Goal: Transaction & Acquisition: Purchase product/service

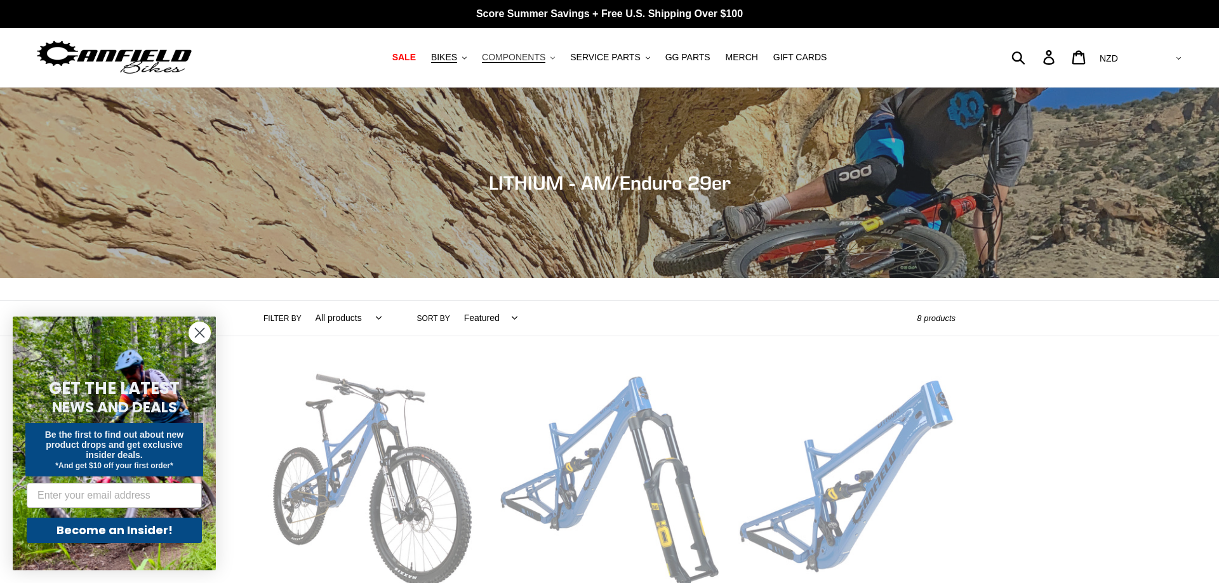
click at [527, 60] on span "COMPONENTS" at bounding box center [513, 57] width 63 height 11
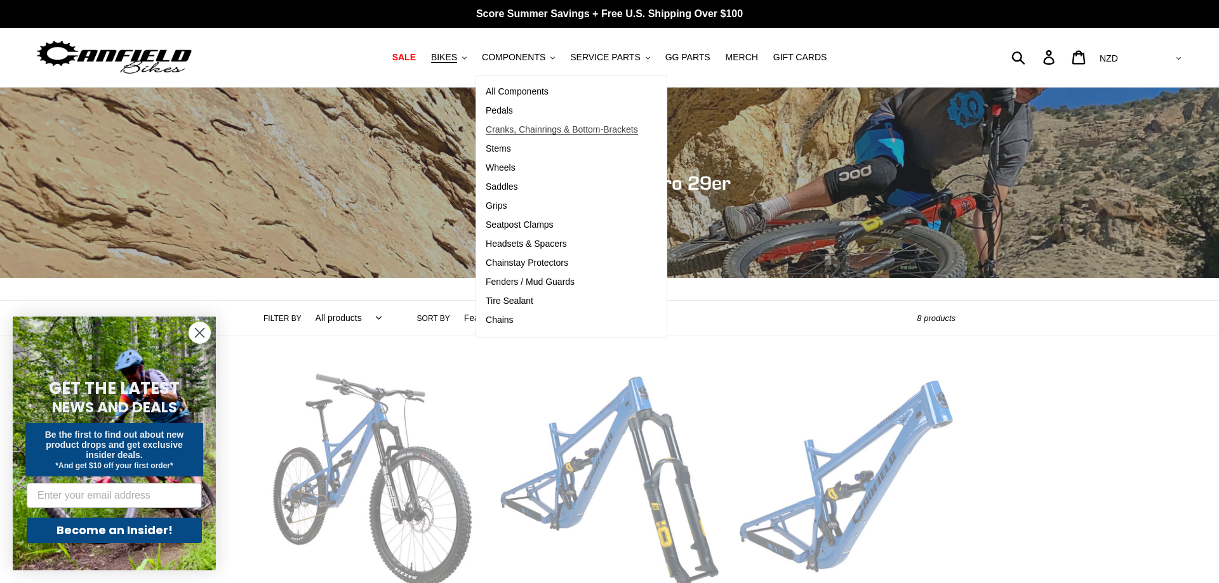
click at [524, 134] on span "Cranks, Chainrings & Bottom-Brackets" at bounding box center [562, 129] width 152 height 11
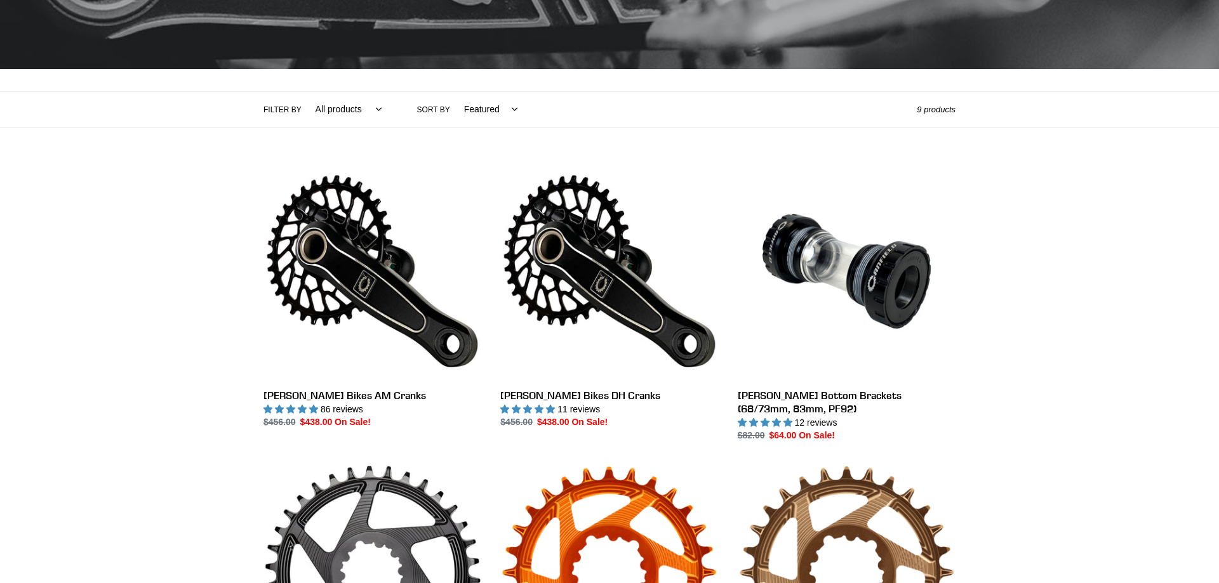
scroll to position [259, 0]
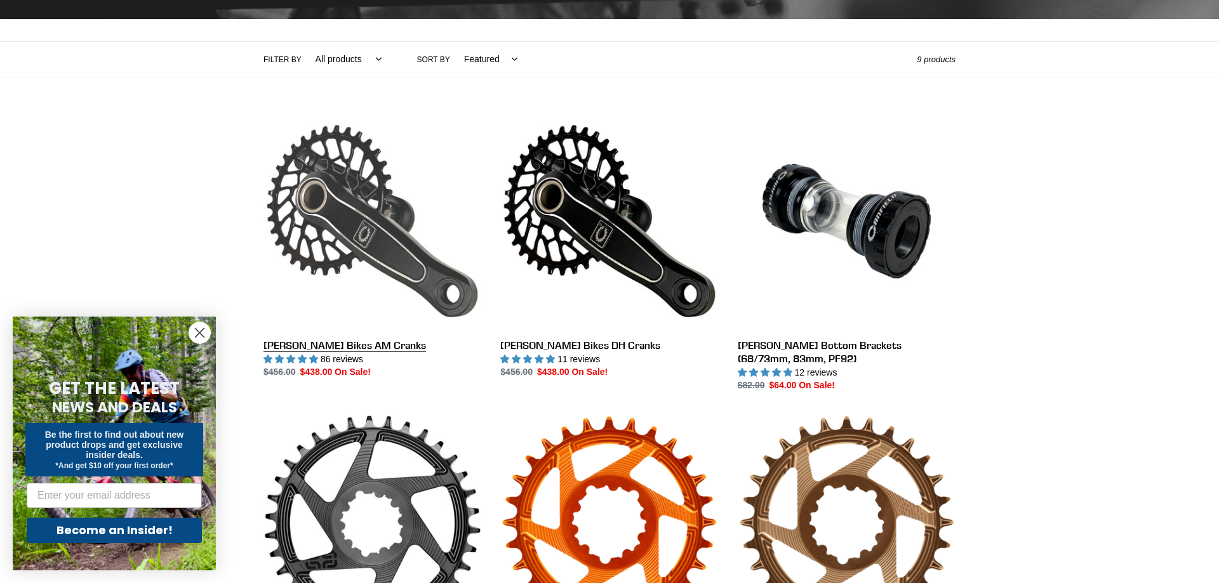
click at [356, 220] on link "[PERSON_NAME] Bikes AM Cranks" at bounding box center [372, 245] width 218 height 267
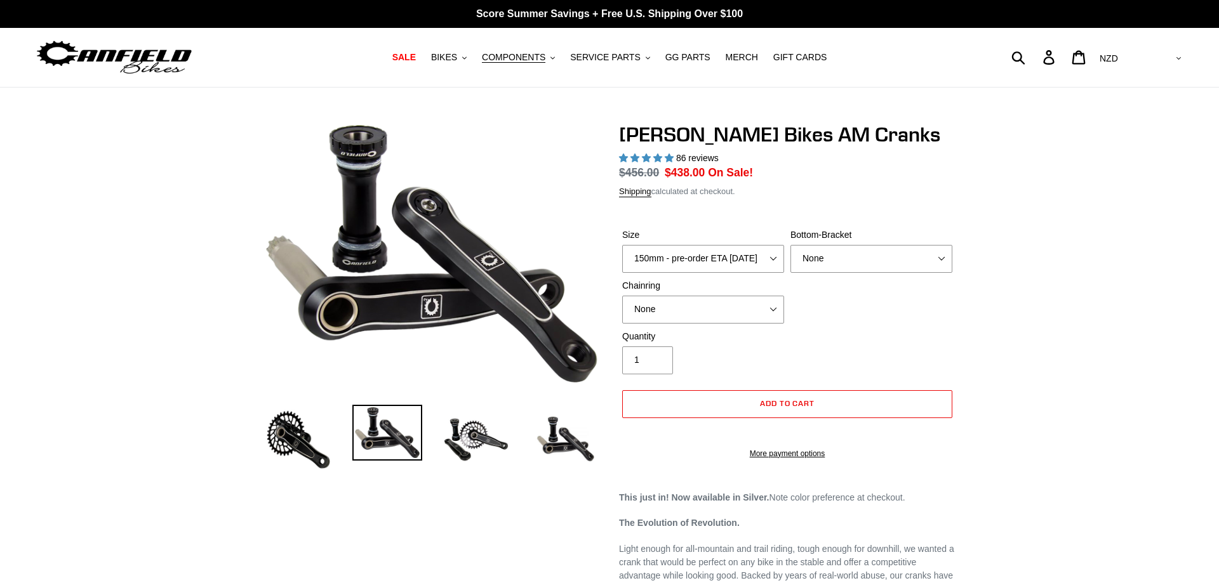
select select "highest-rating"
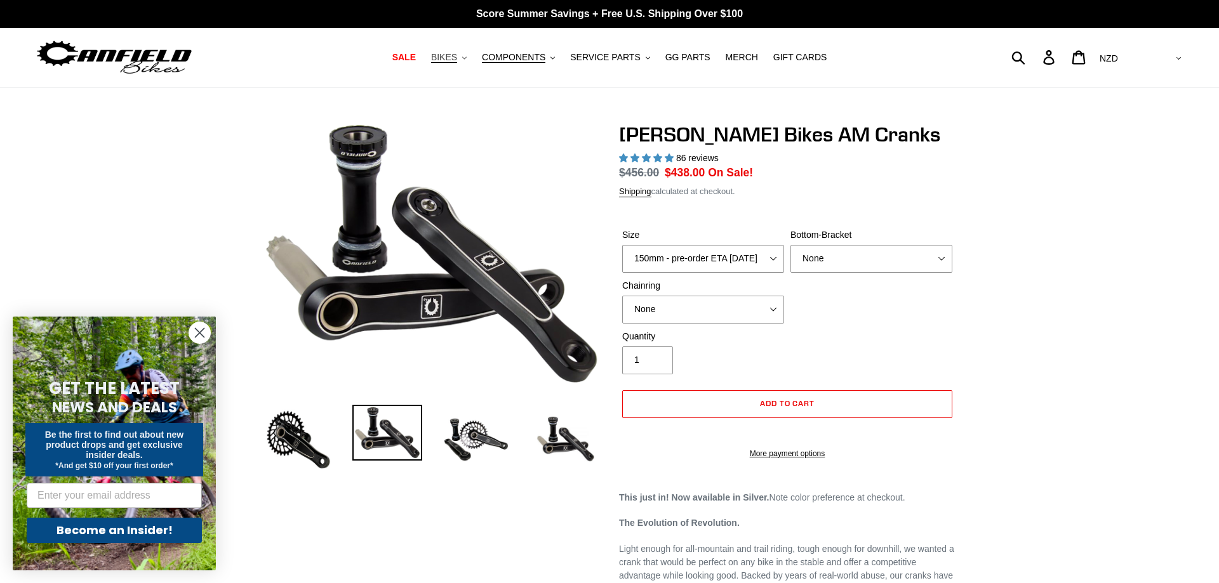
click at [457, 58] on span "BIKES" at bounding box center [444, 57] width 26 height 11
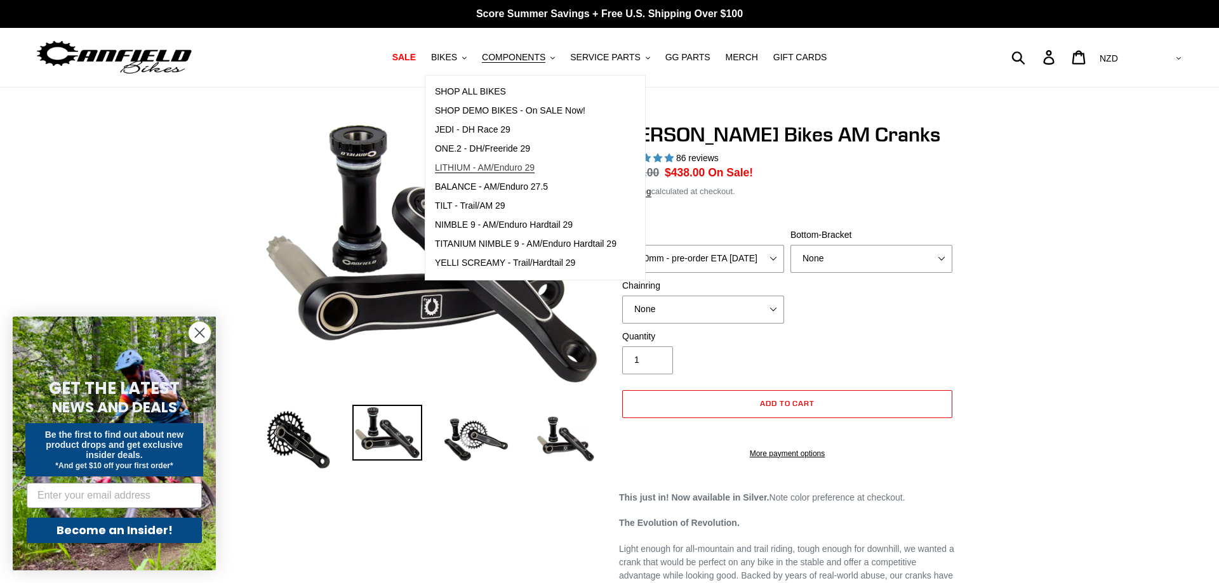
click at [486, 170] on span "LITHIUM - AM/Enduro 29" at bounding box center [485, 167] width 100 height 11
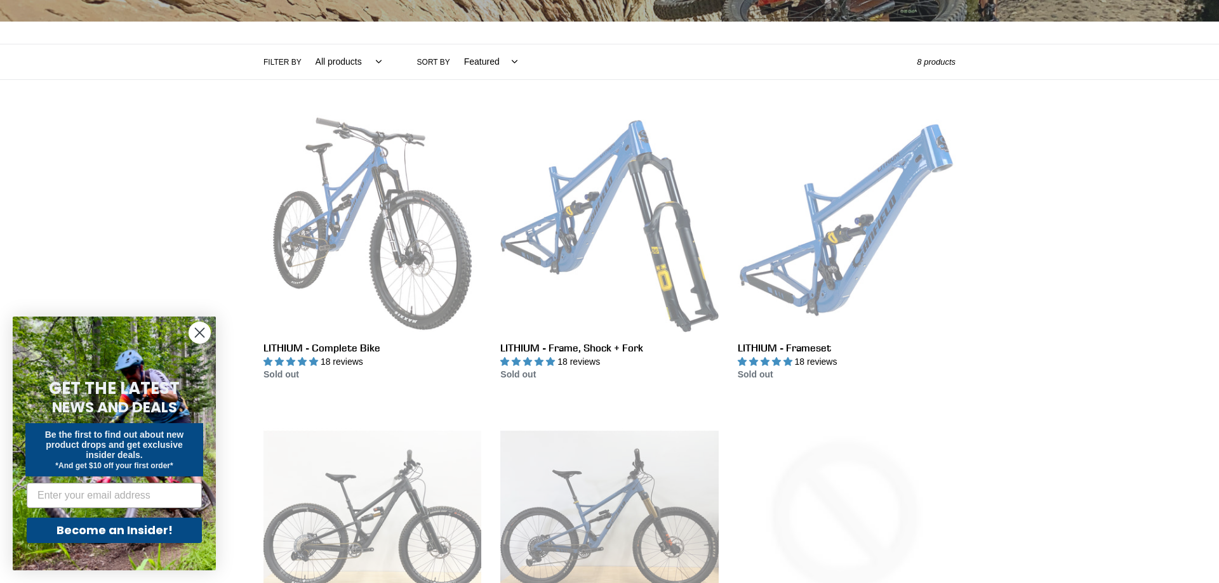
scroll to position [453, 0]
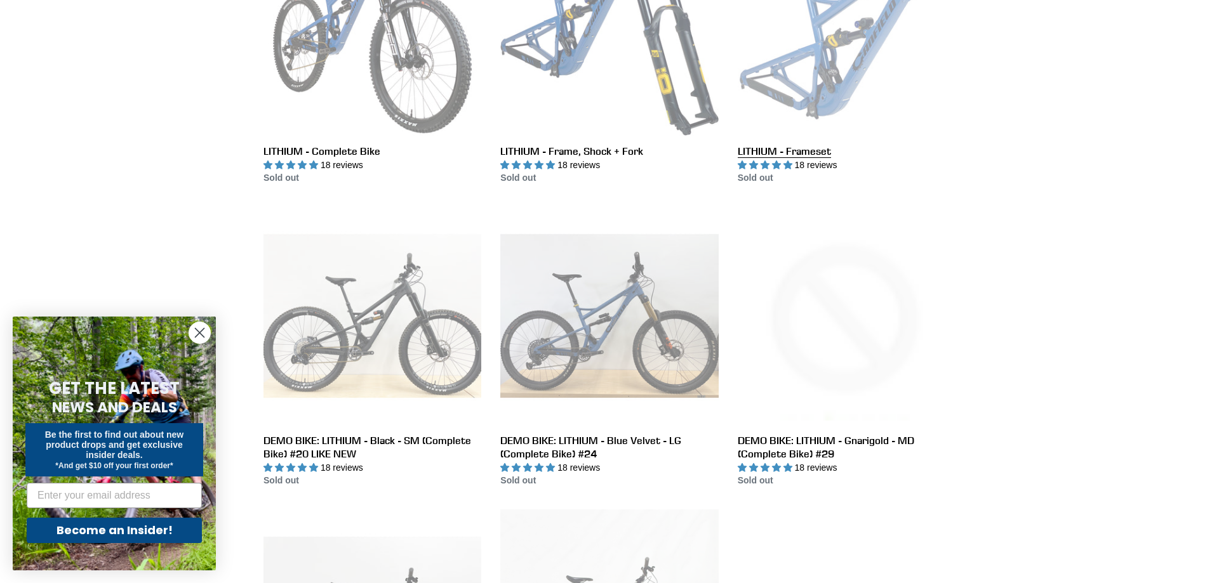
click at [786, 157] on link "LITHIUM - Frameset" at bounding box center [846, 51] width 218 height 267
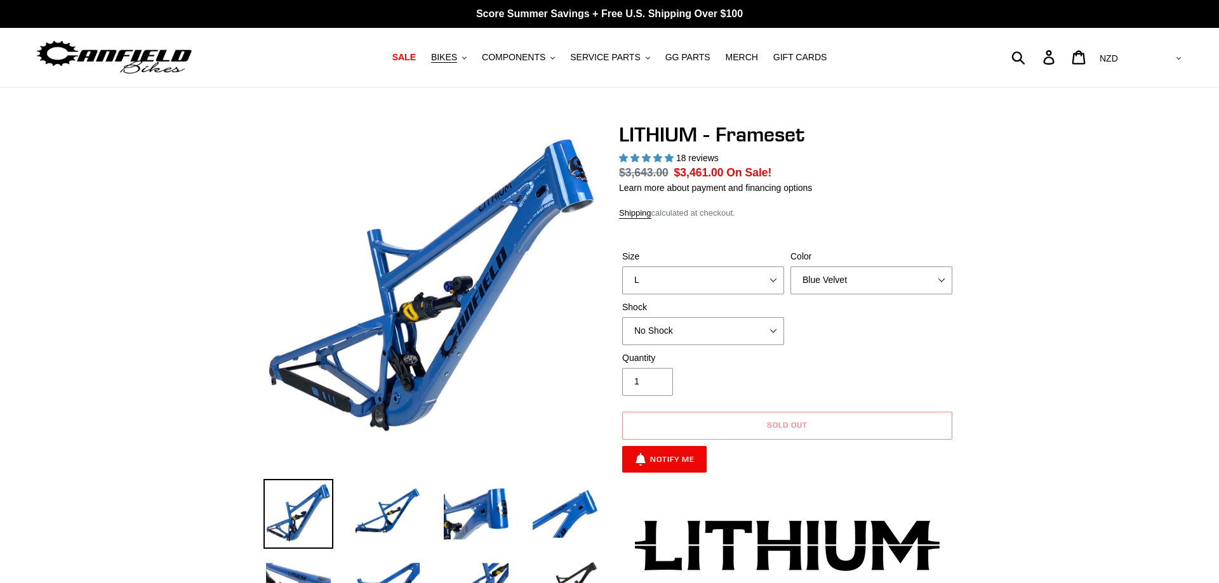
select select "L"
select select "highest-rating"
